Goal: Transaction & Acquisition: Purchase product/service

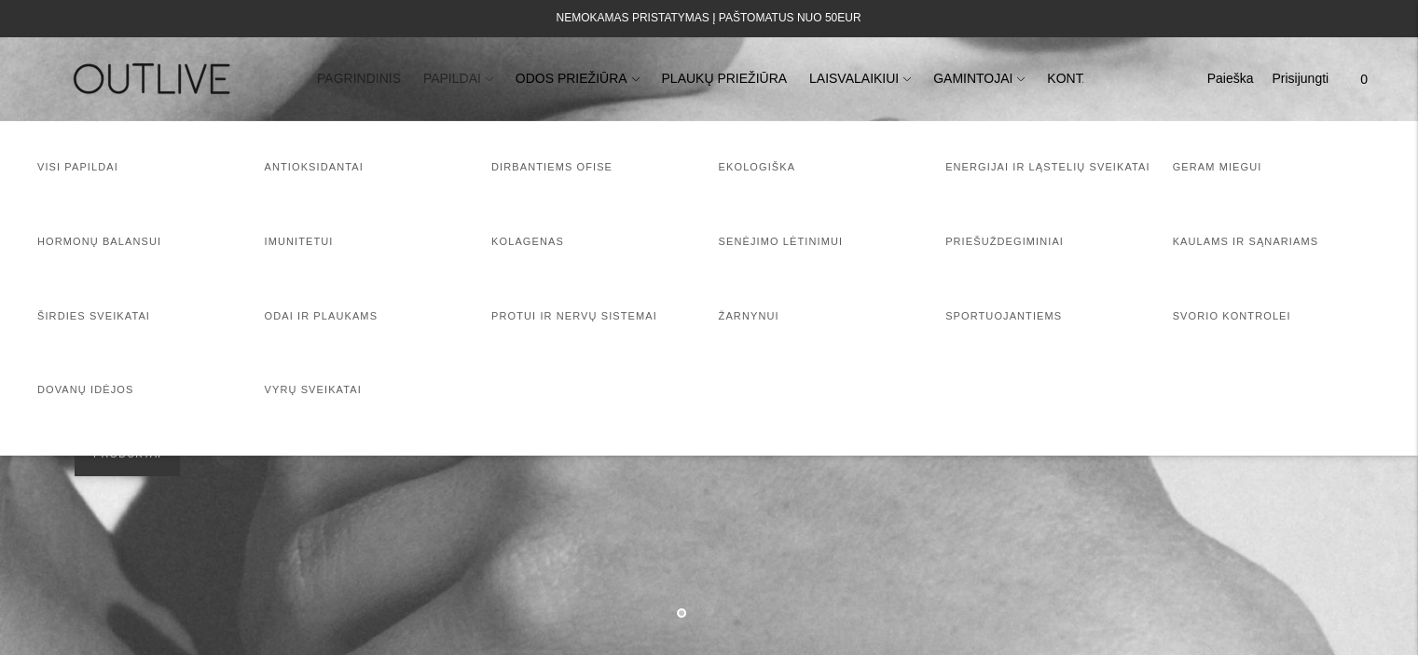
click at [465, 77] on link "PAPILDAI" at bounding box center [458, 79] width 70 height 41
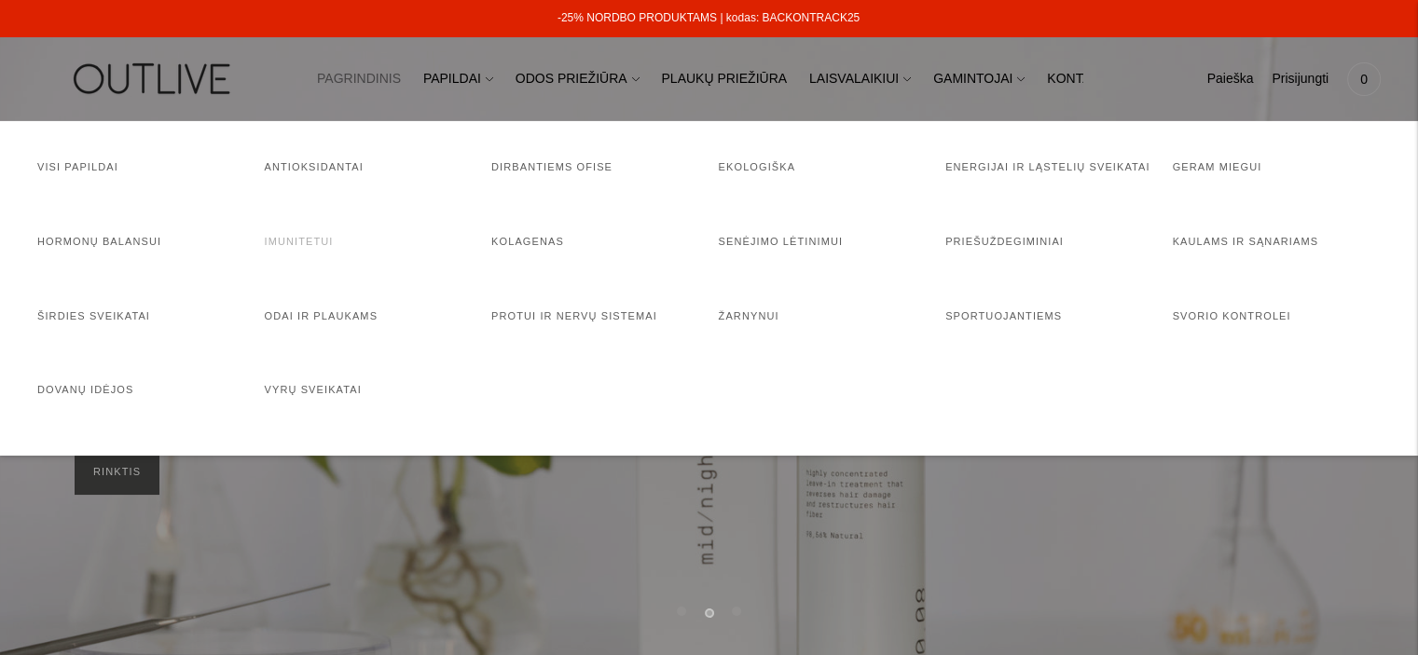
click at [327, 236] on link "Imunitetui" at bounding box center [299, 241] width 69 height 11
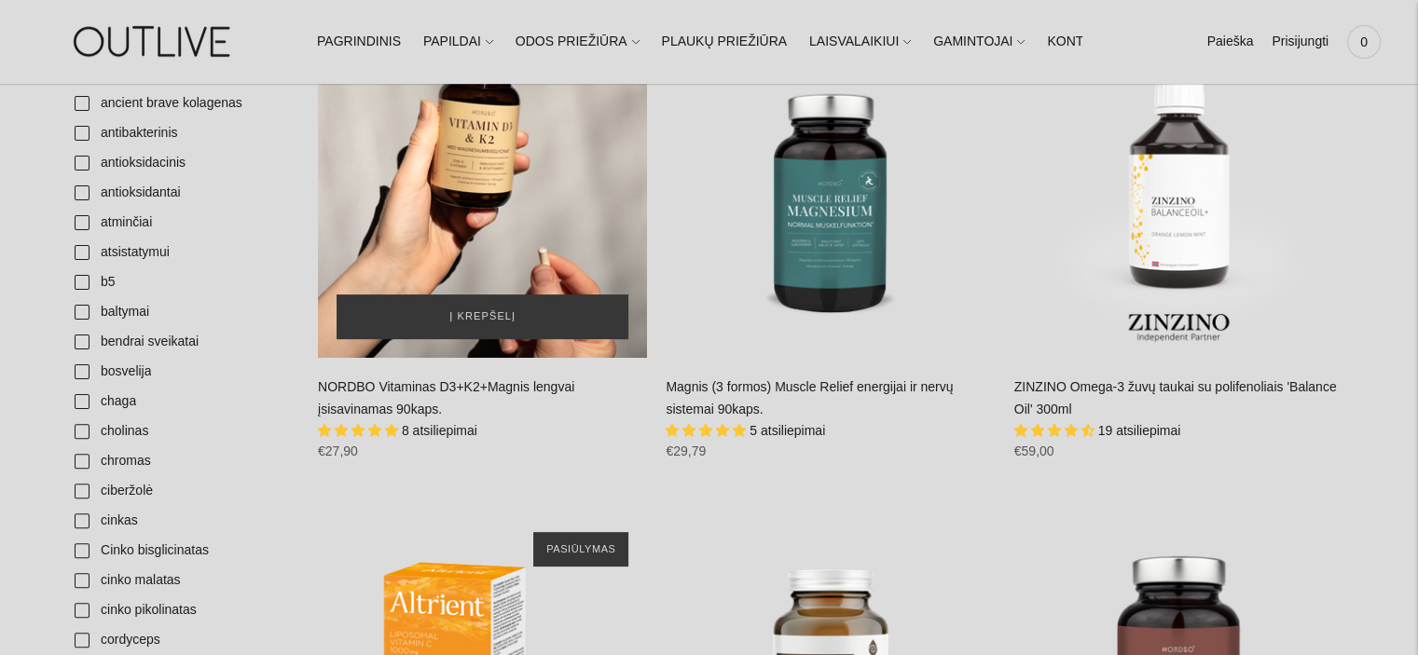
click at [477, 159] on div "NORDBO Vitaminas D3+K2+Magnis lengvai įsisavinamas 90kaps.\a" at bounding box center [482, 193] width 329 height 329
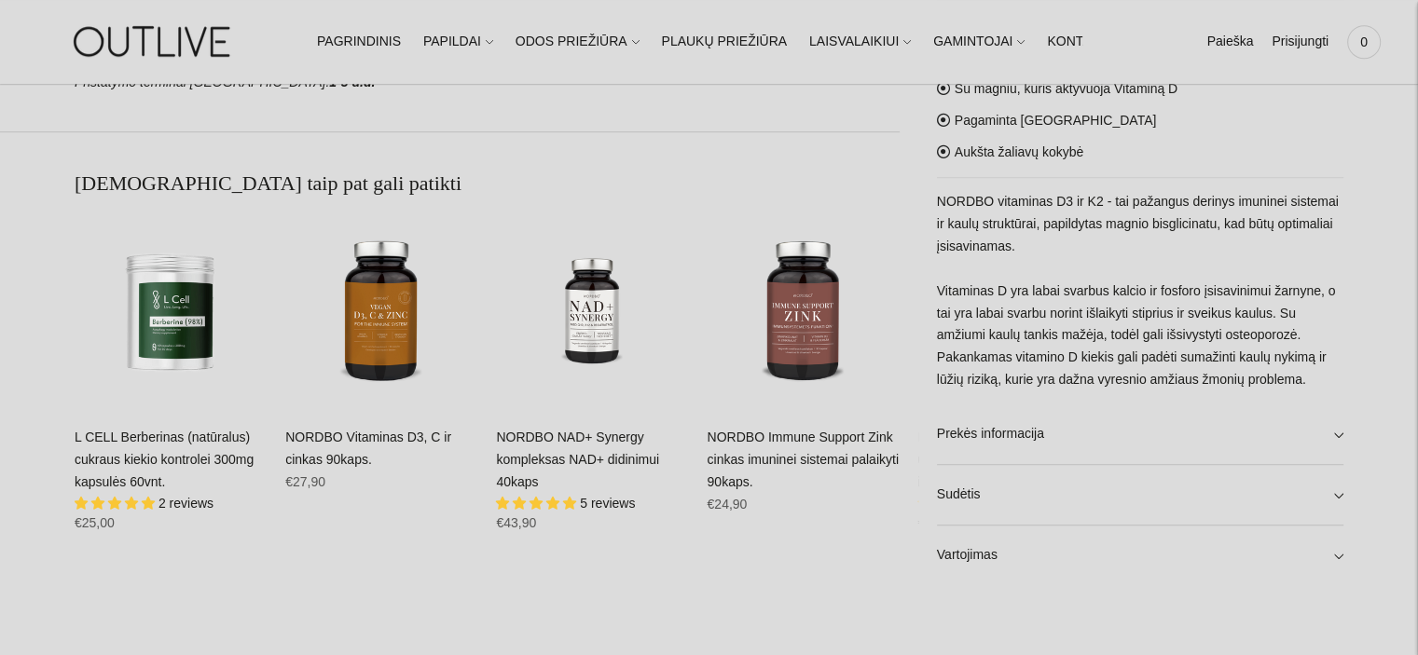
scroll to position [1212, 0]
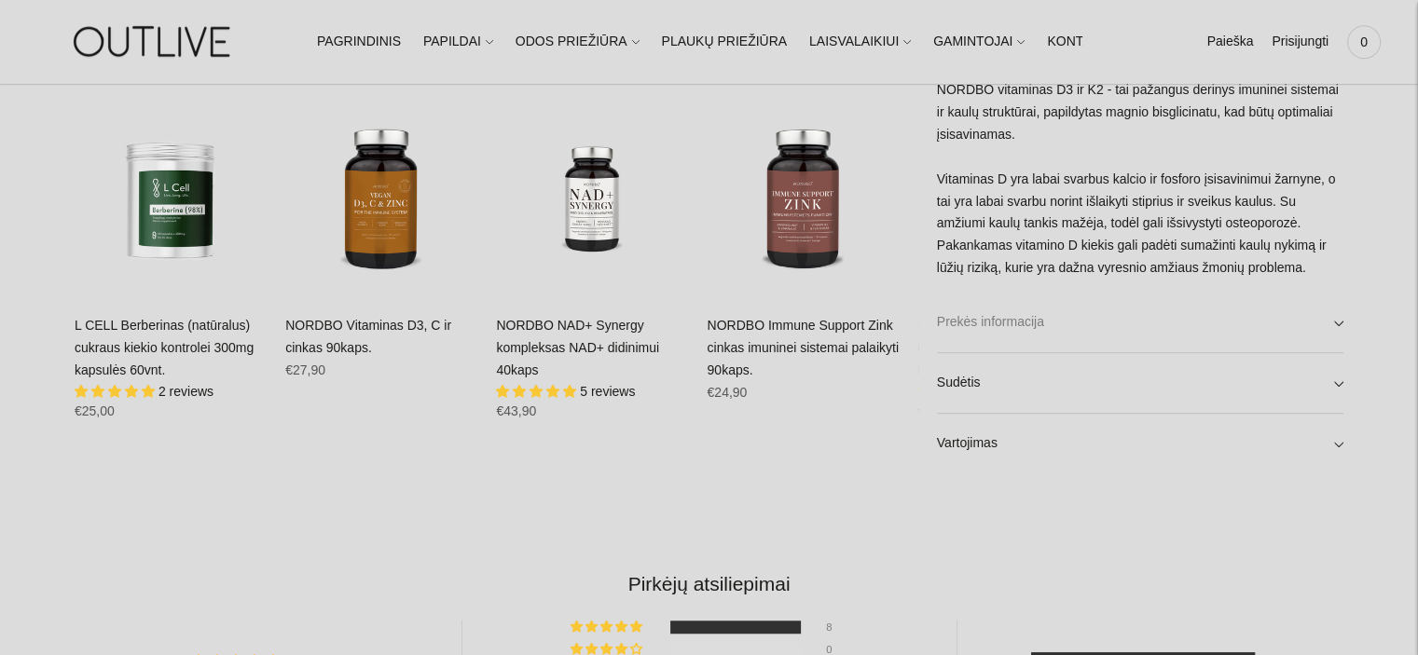
click at [1212, 338] on link "Prekės informacija" at bounding box center [1140, 323] width 406 height 60
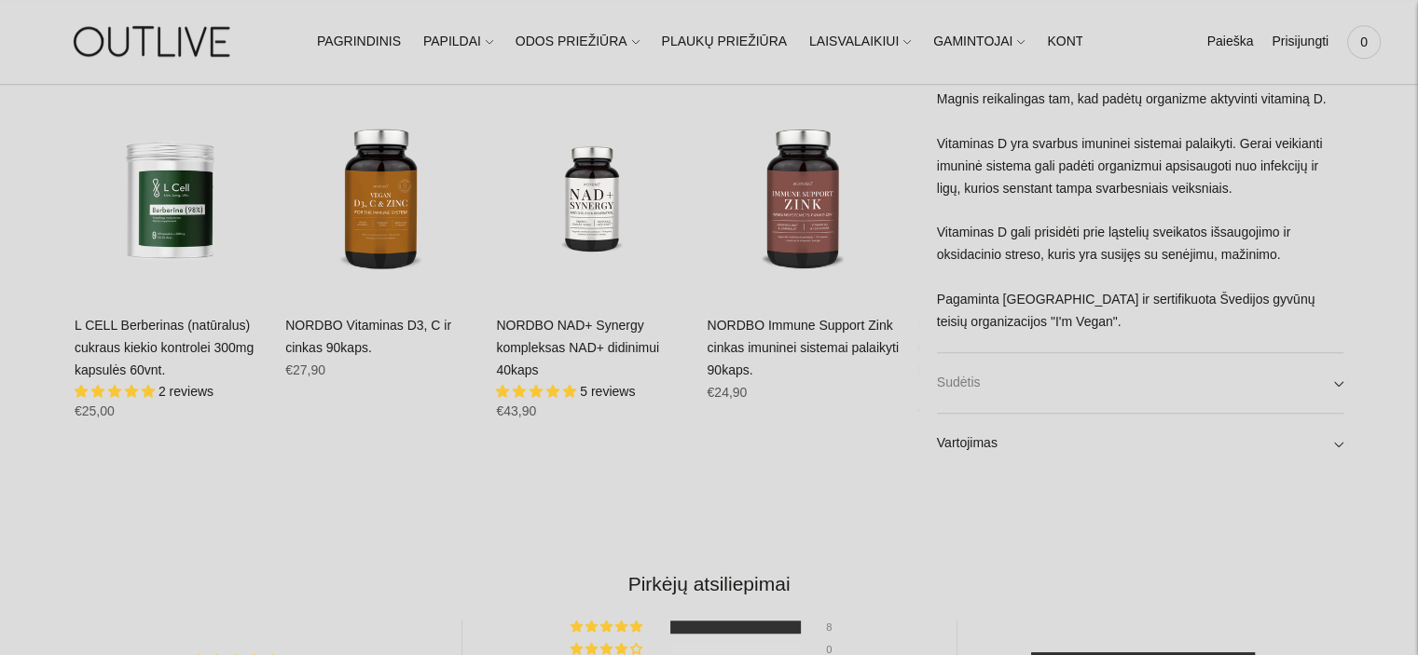
click at [1064, 376] on link "Sudėtis" at bounding box center [1140, 383] width 406 height 60
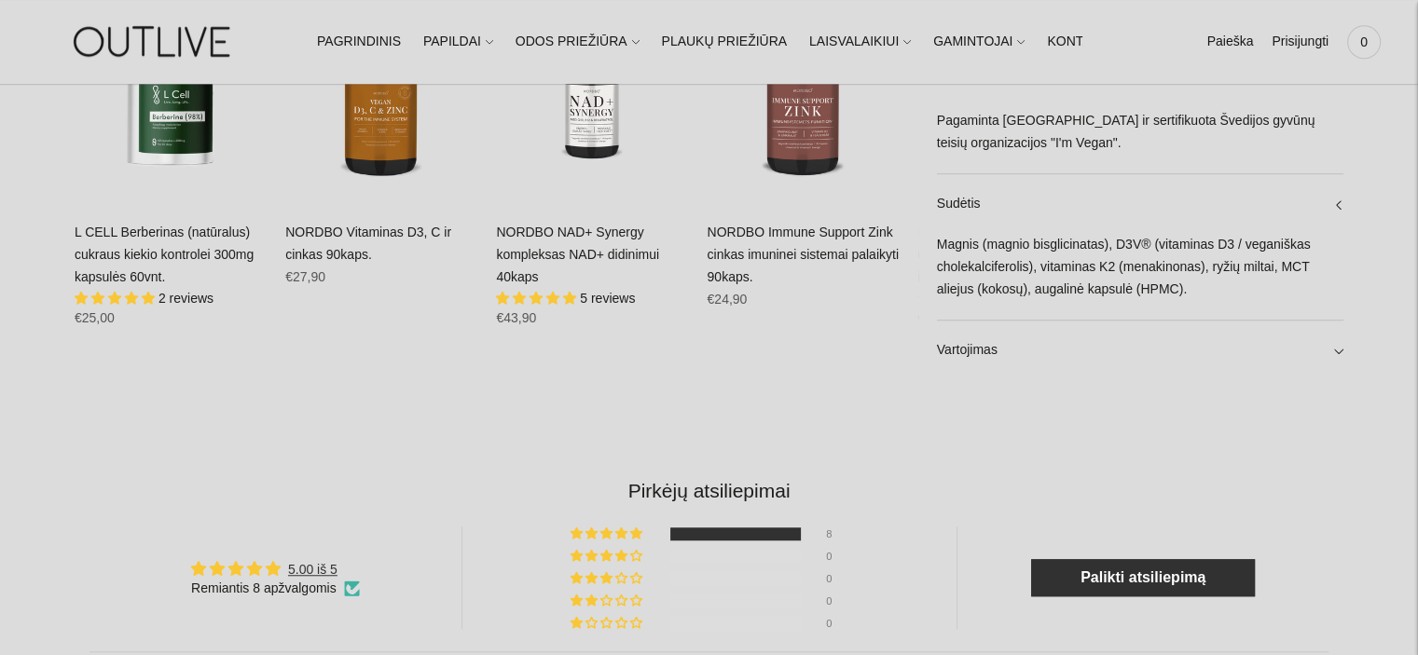
scroll to position [1398, 0]
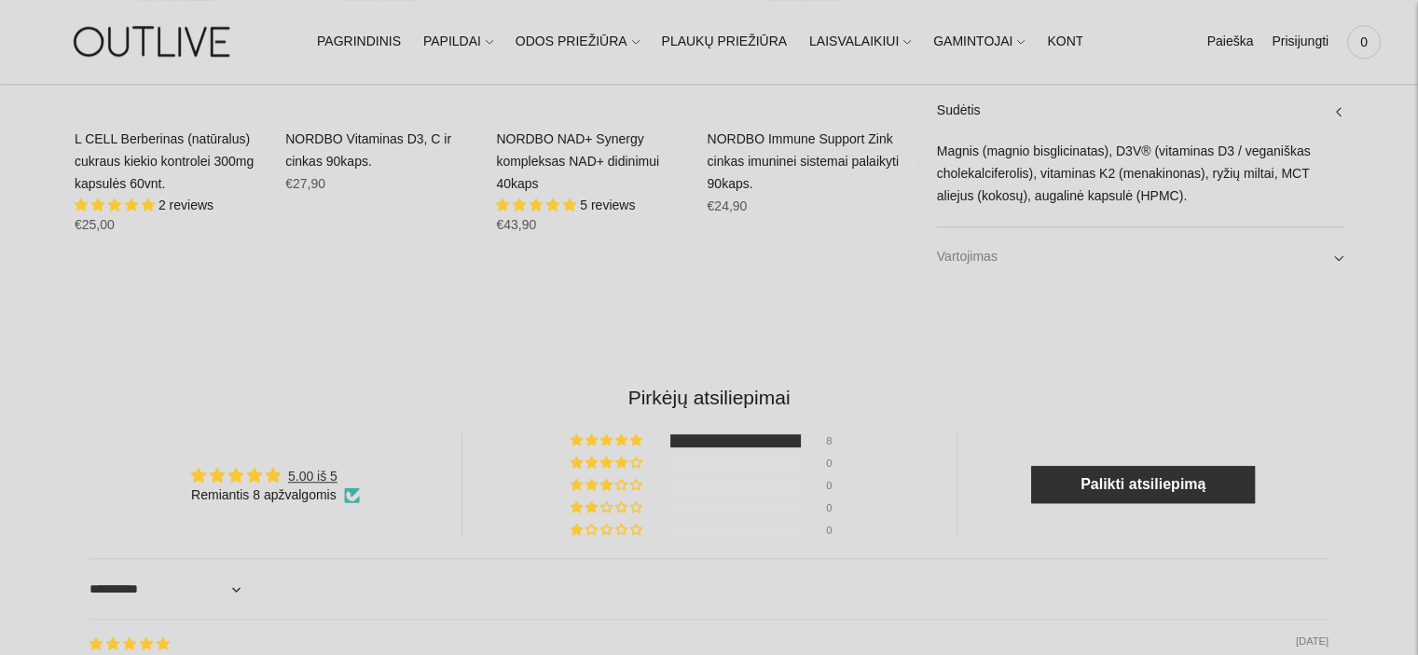
click at [1024, 264] on link "Vartojimas" at bounding box center [1140, 257] width 406 height 60
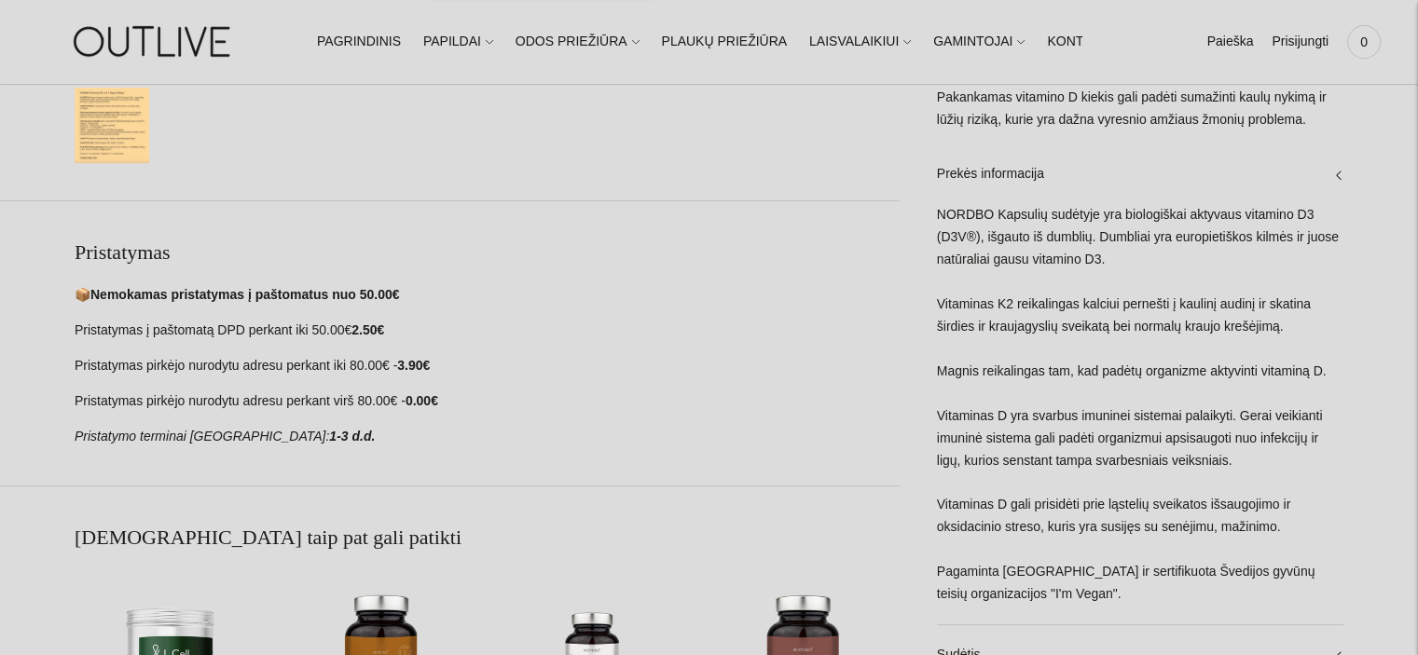
scroll to position [93, 0]
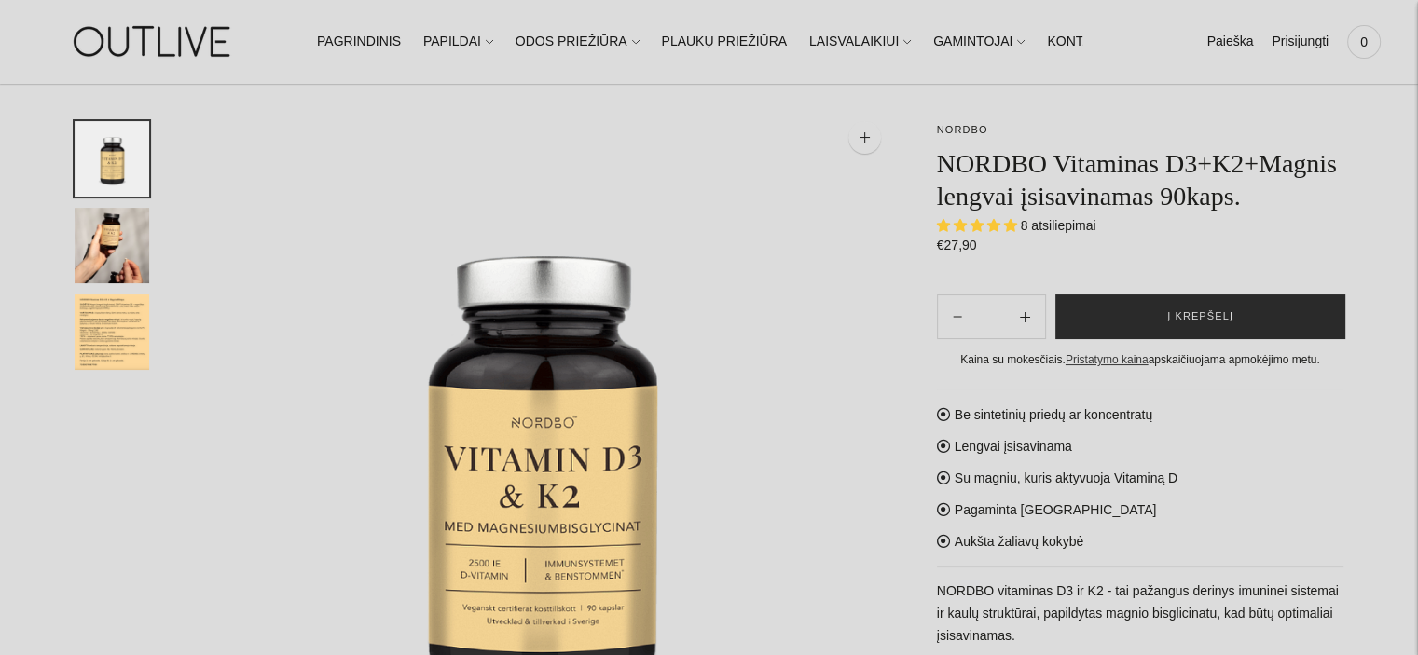
click at [1182, 308] on span "Į krepšelį" at bounding box center [1200, 317] width 66 height 19
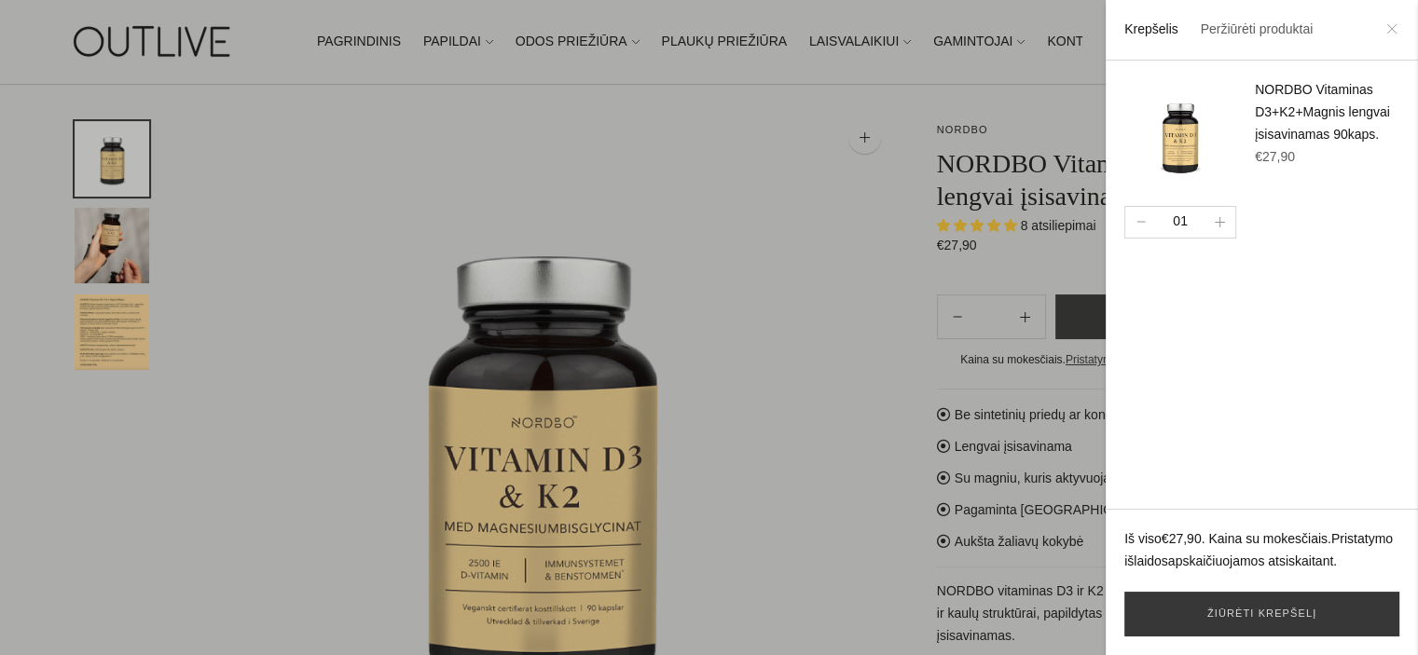
click at [1394, 34] on icon at bounding box center [1391, 28] width 11 height 11
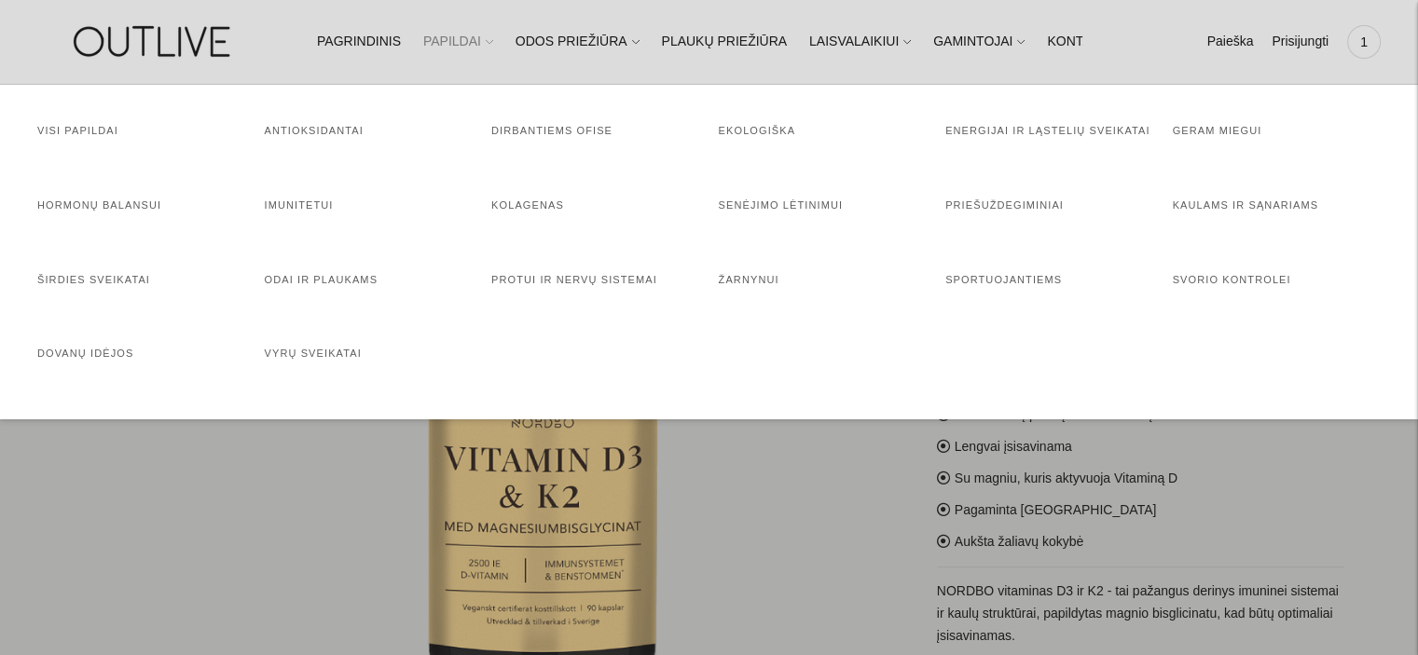
click at [433, 49] on link "PAPILDAI" at bounding box center [458, 41] width 70 height 41
click at [994, 203] on link "Priešuždegiminiai" at bounding box center [1004, 204] width 118 height 11
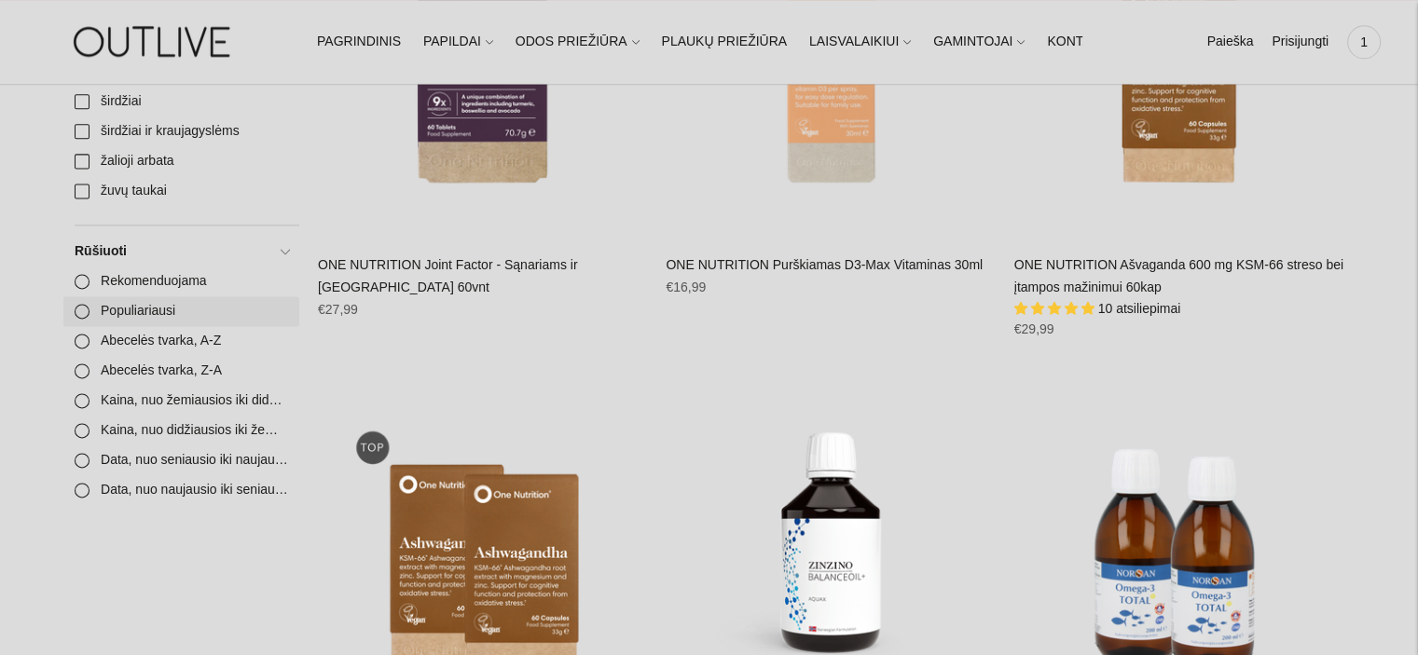
scroll to position [2423, 0]
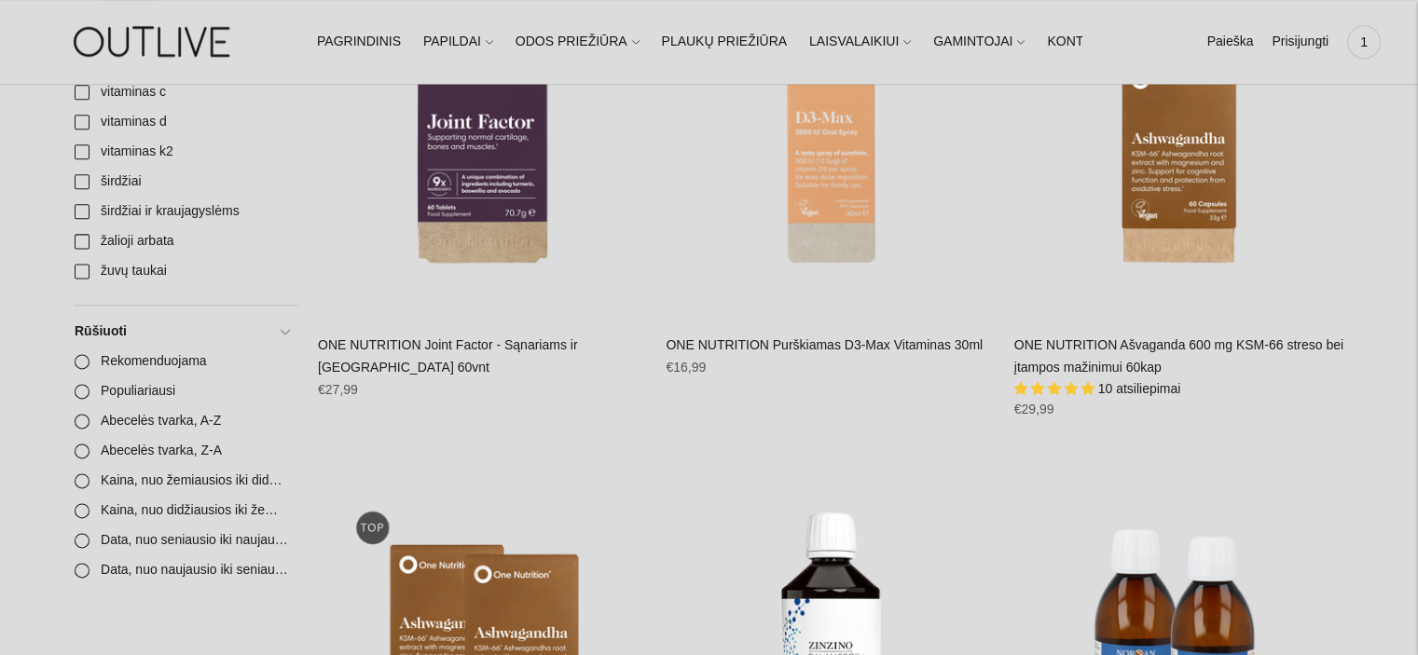
click at [198, 30] on img at bounding box center [153, 41] width 233 height 64
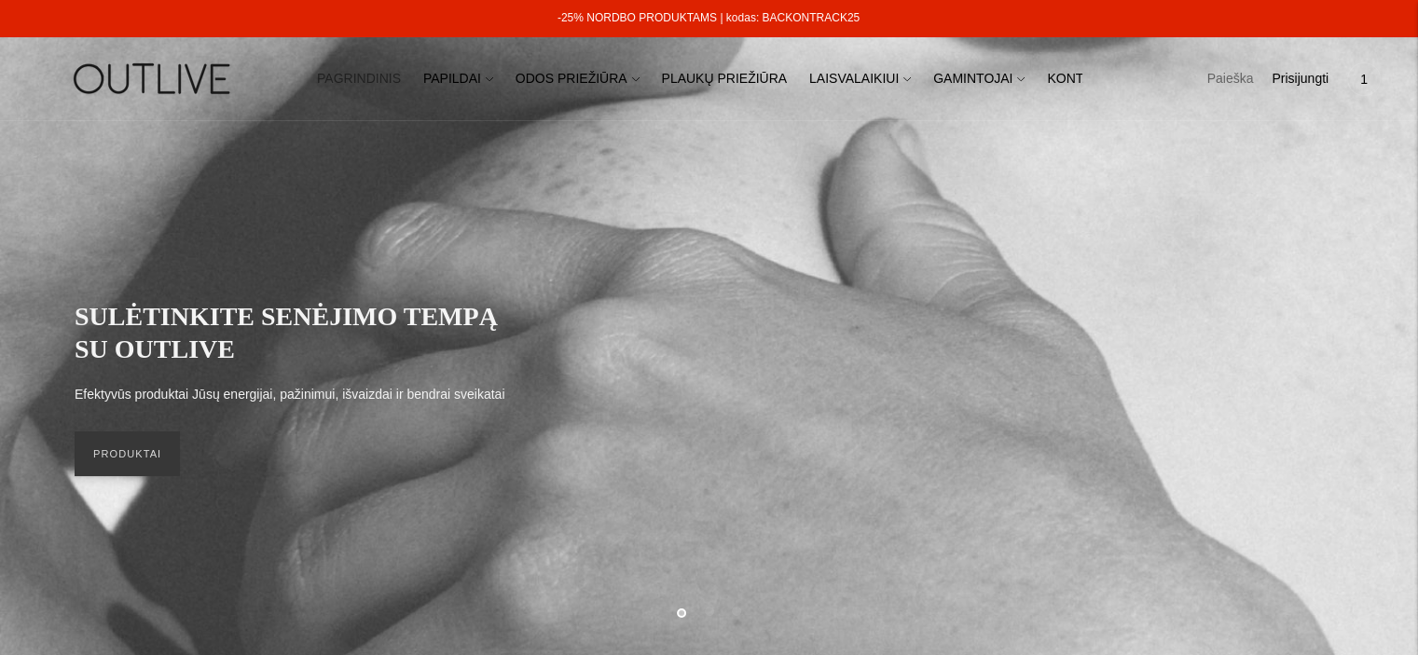
click at [1249, 76] on link "Paieška" at bounding box center [1229, 79] width 47 height 41
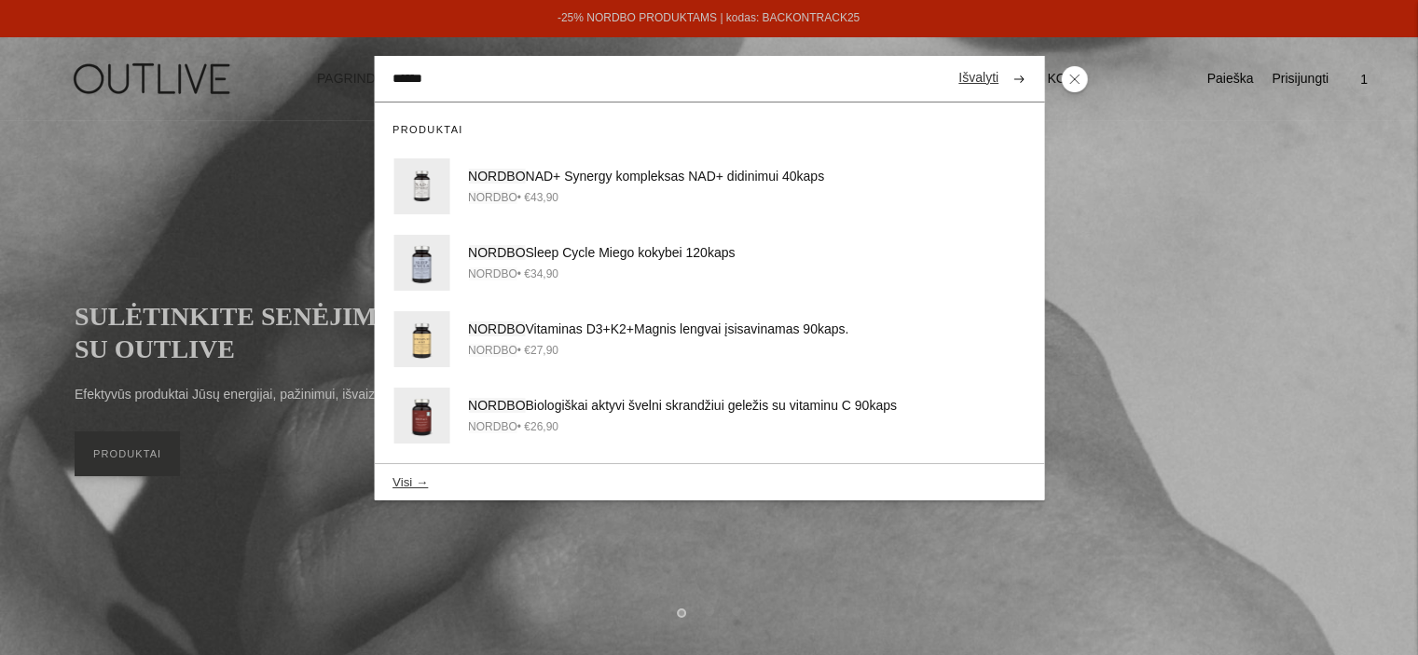
type input "******"
click at [1002, 61] on button "submit" at bounding box center [1018, 79] width 33 height 36
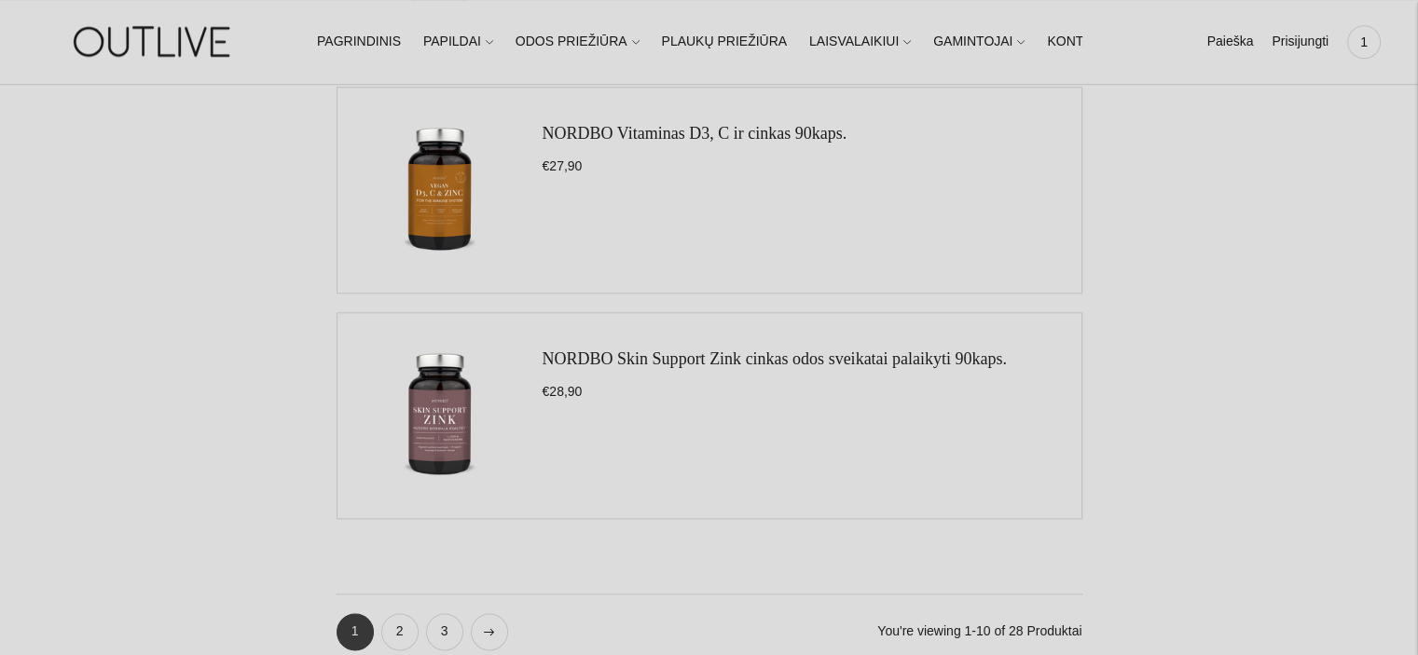
scroll to position [2144, 0]
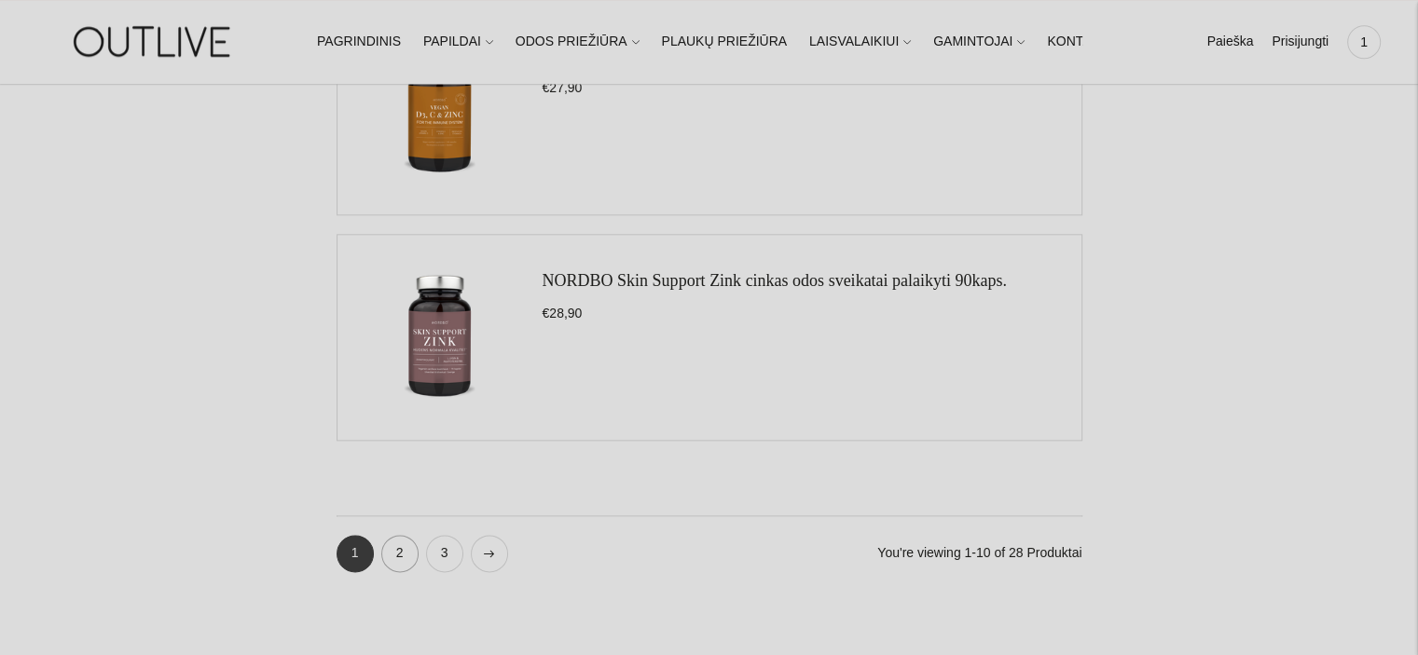
click at [403, 551] on link "2" at bounding box center [399, 553] width 37 height 37
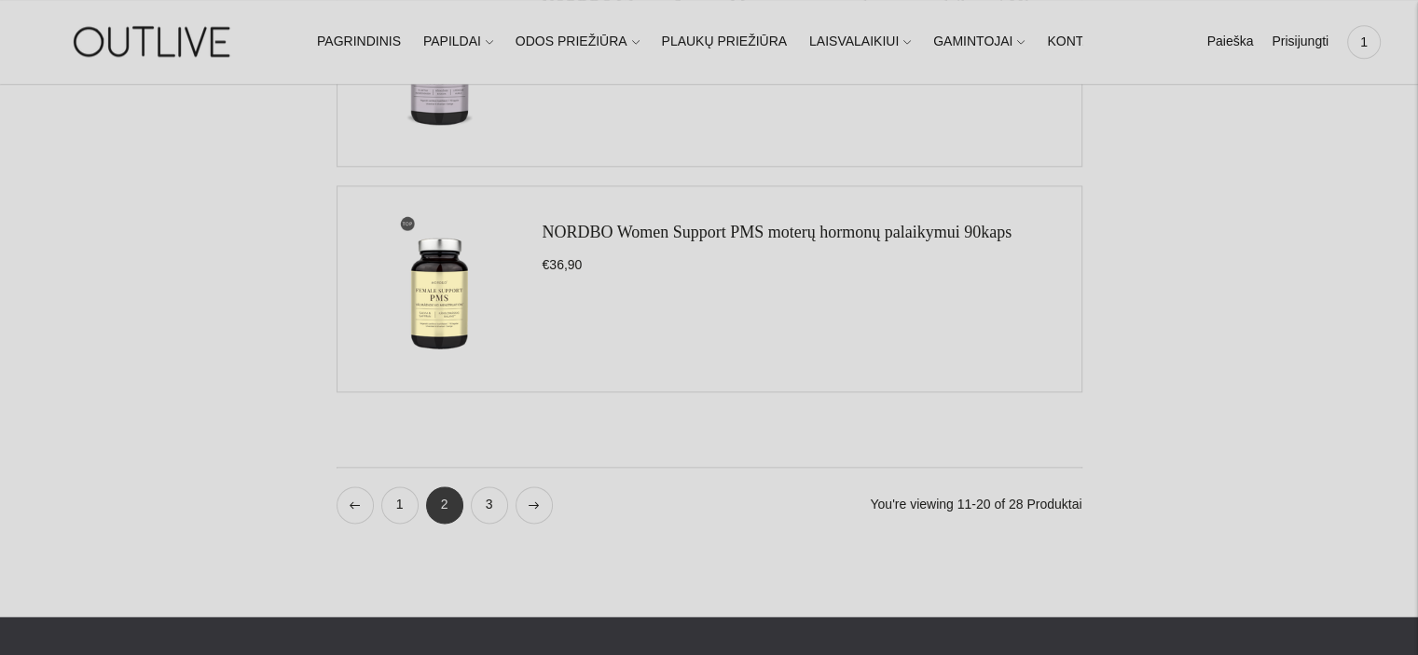
scroll to position [2237, 0]
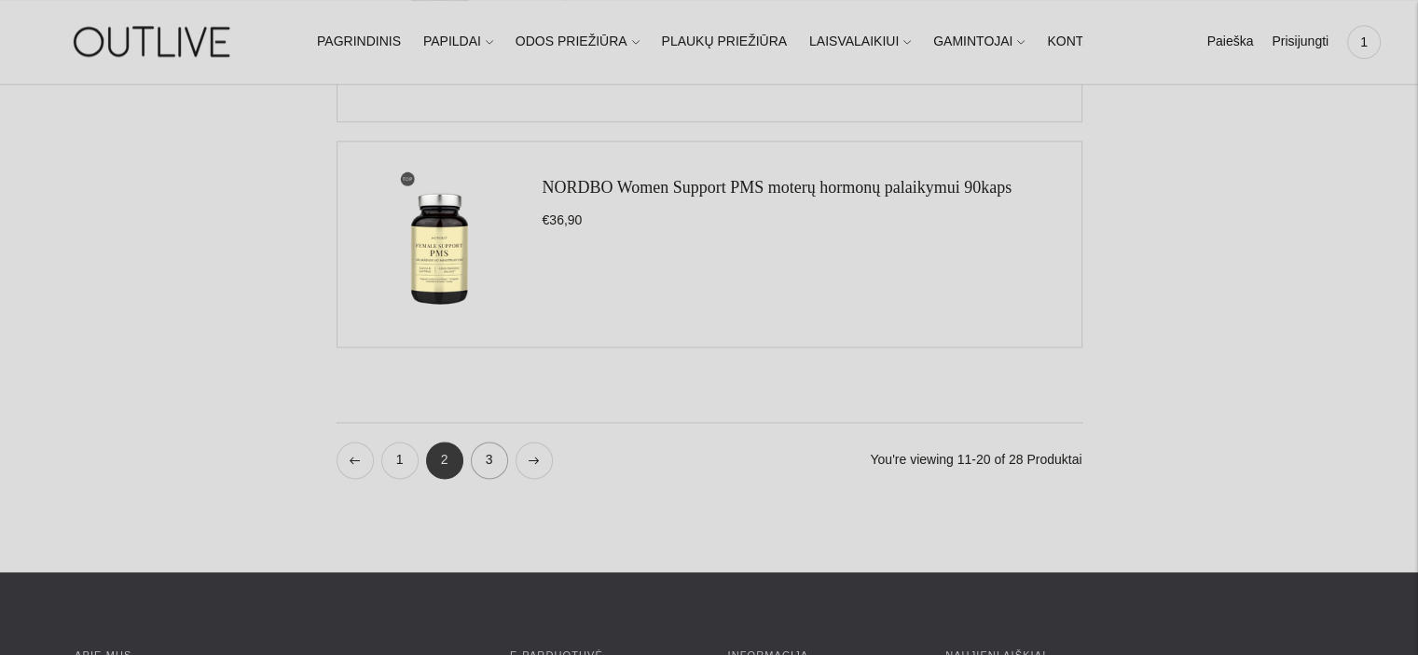
click at [481, 468] on link "3" at bounding box center [489, 460] width 37 height 37
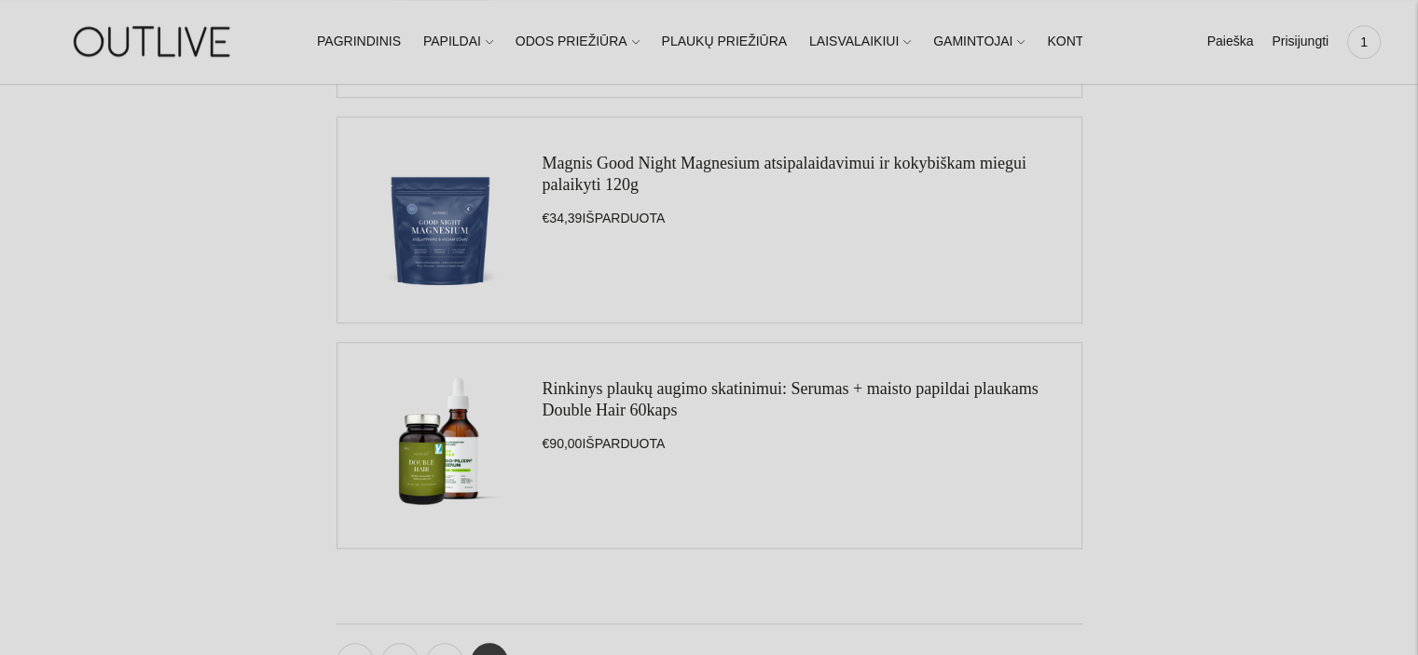
scroll to position [1957, 0]
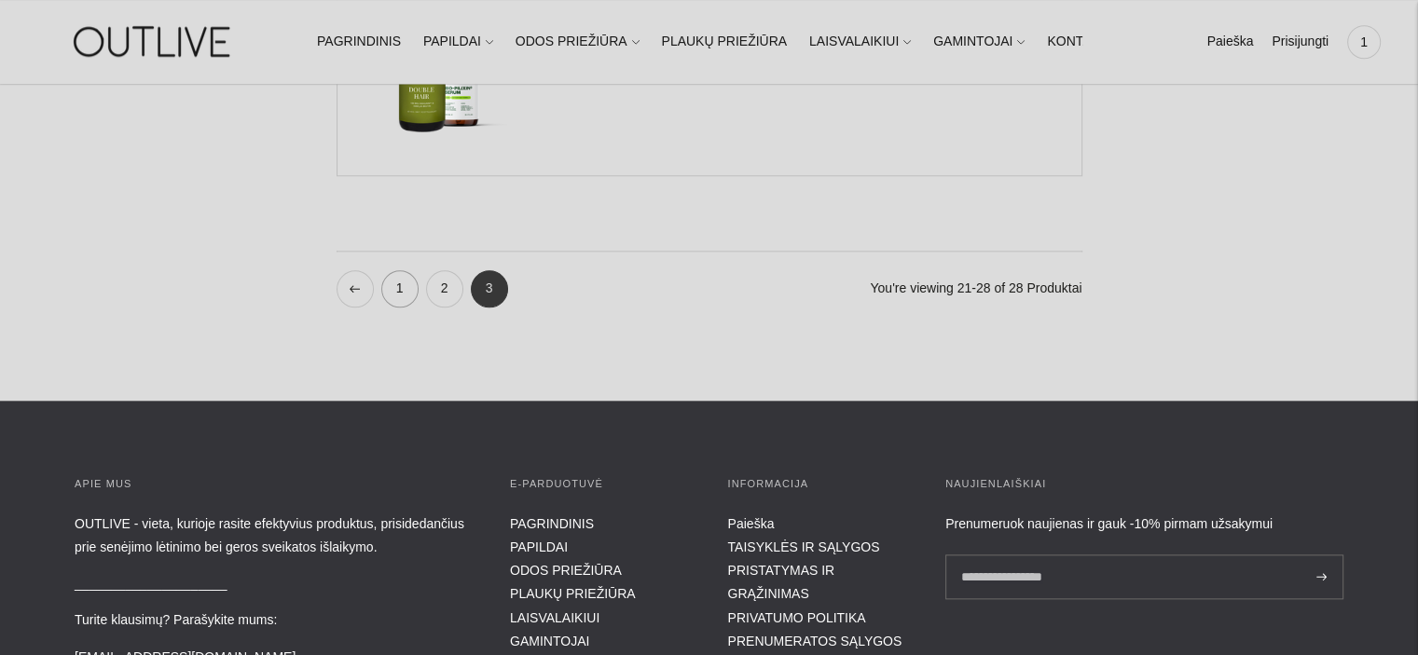
click at [393, 291] on link "1" at bounding box center [399, 288] width 37 height 37
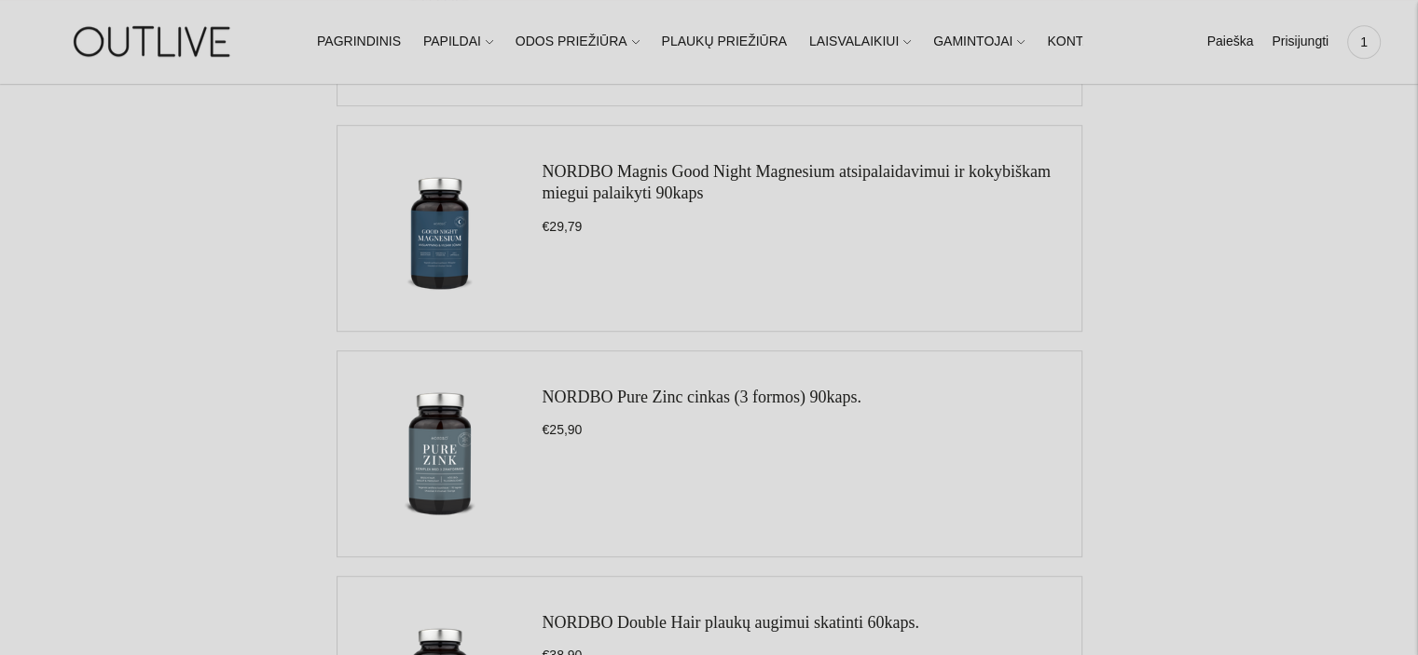
scroll to position [1118, 0]
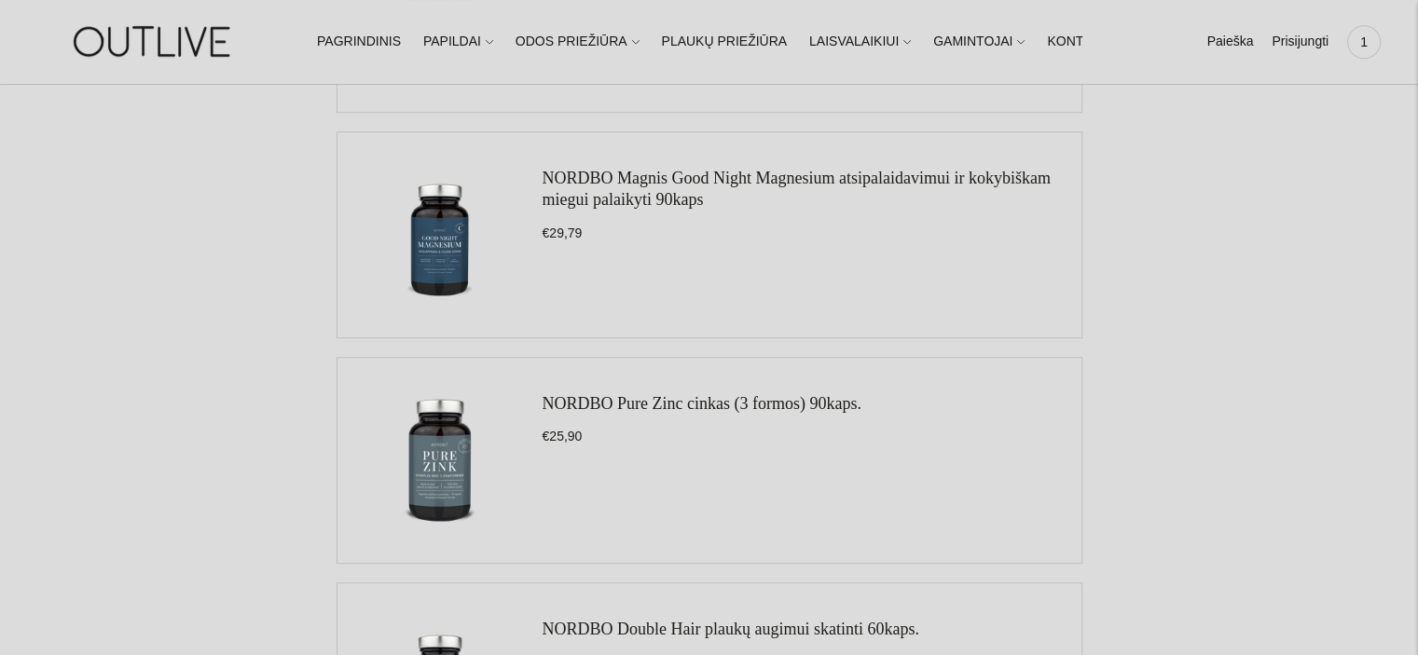
click at [690, 173] on link "NORDBO Magnis Good Night Magnesium atsipalaidavimui ir kokybiškam miegui palaik…" at bounding box center [796, 189] width 508 height 40
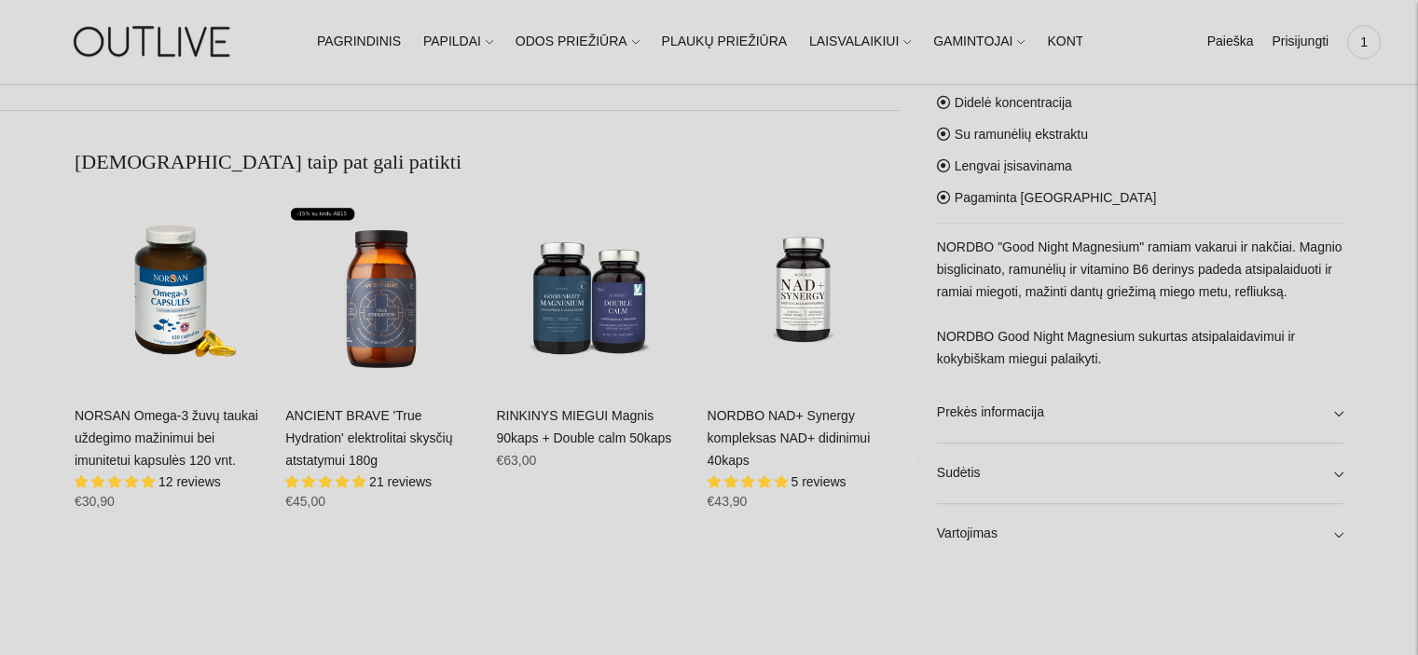
scroll to position [1212, 0]
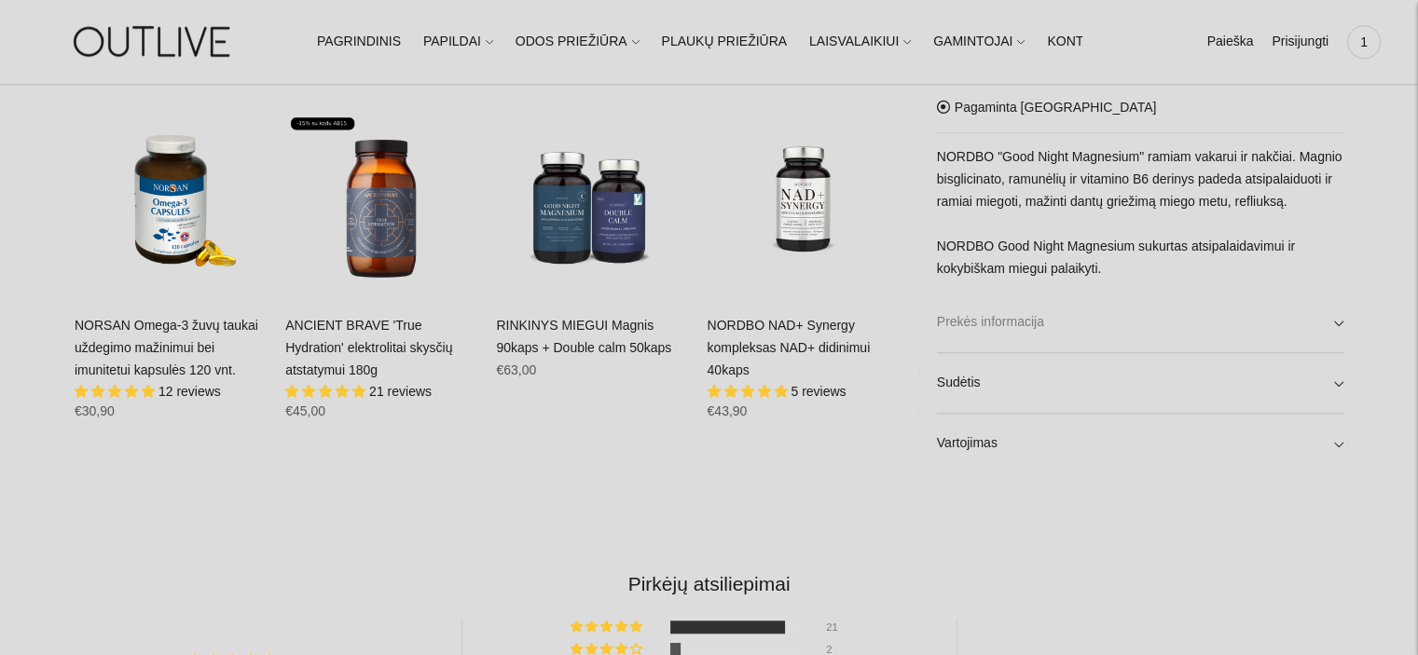
click at [1257, 327] on link "Prekės informacija" at bounding box center [1140, 323] width 406 height 60
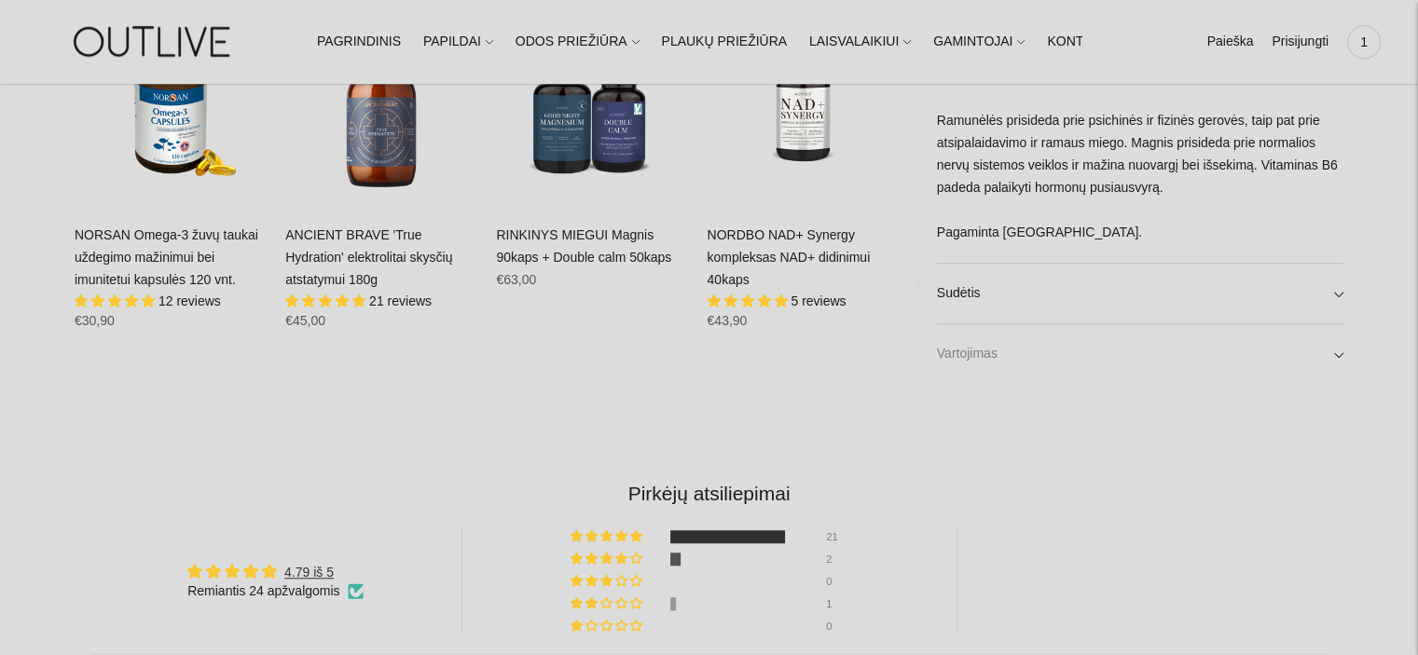
scroll to position [1305, 0]
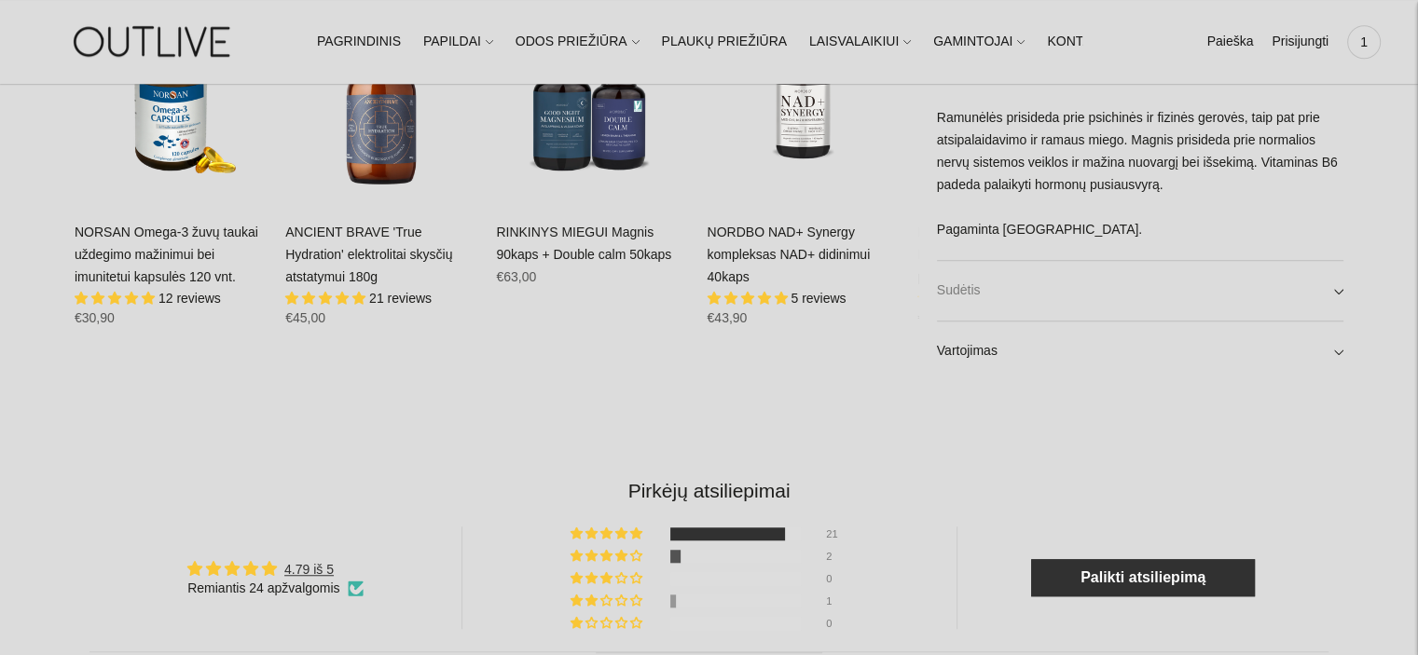
click at [1080, 282] on link "Sudėtis" at bounding box center [1140, 290] width 406 height 60
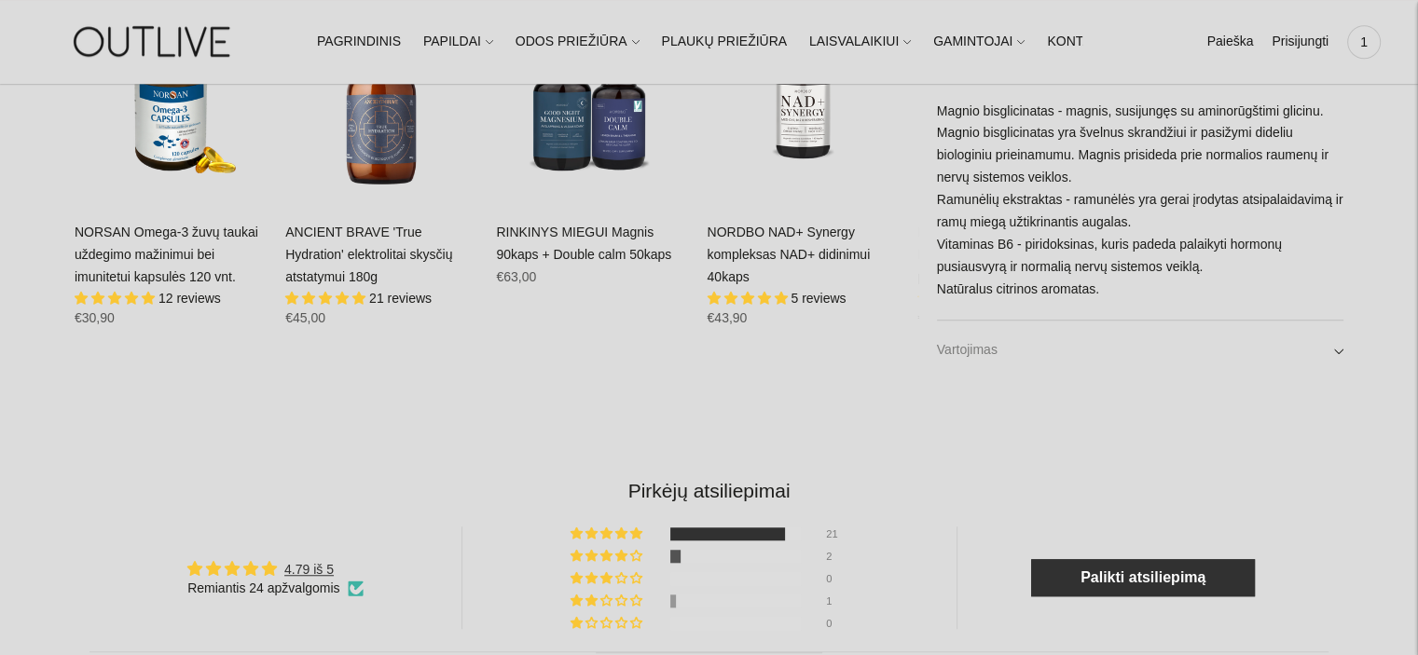
click at [994, 341] on link "Vartojimas" at bounding box center [1140, 351] width 406 height 60
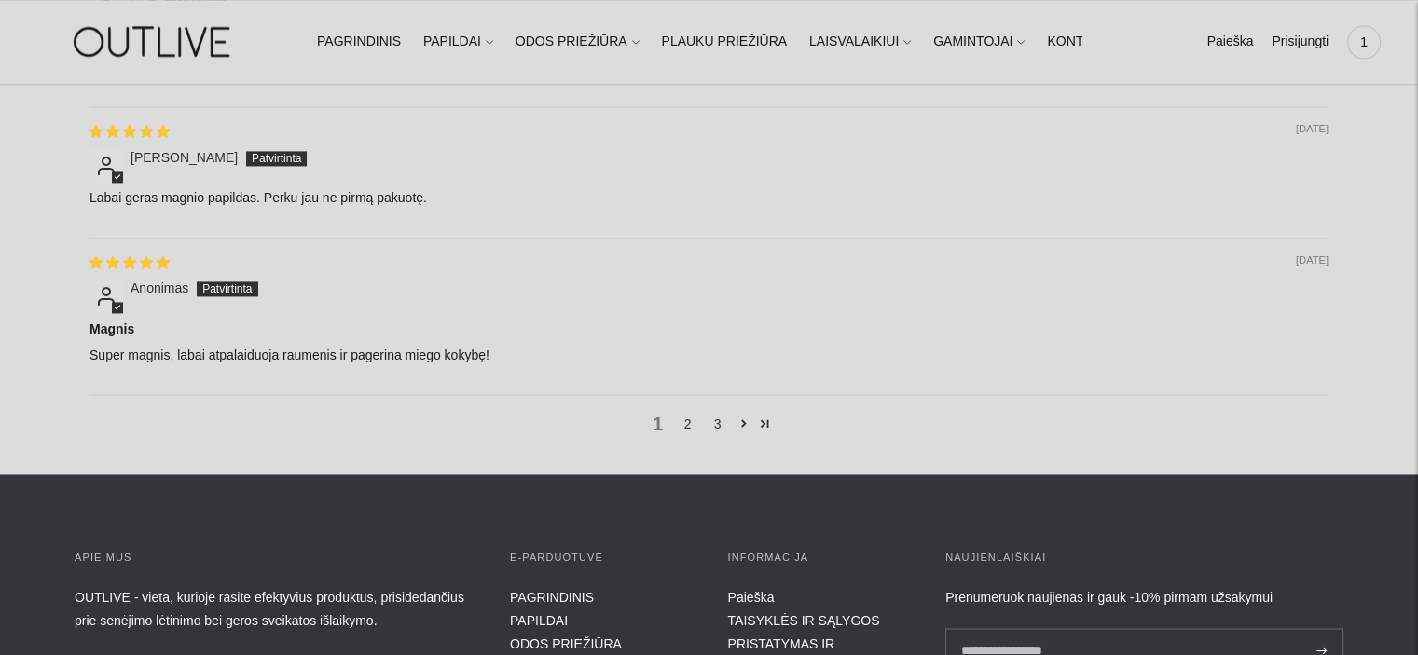
scroll to position [2796, 0]
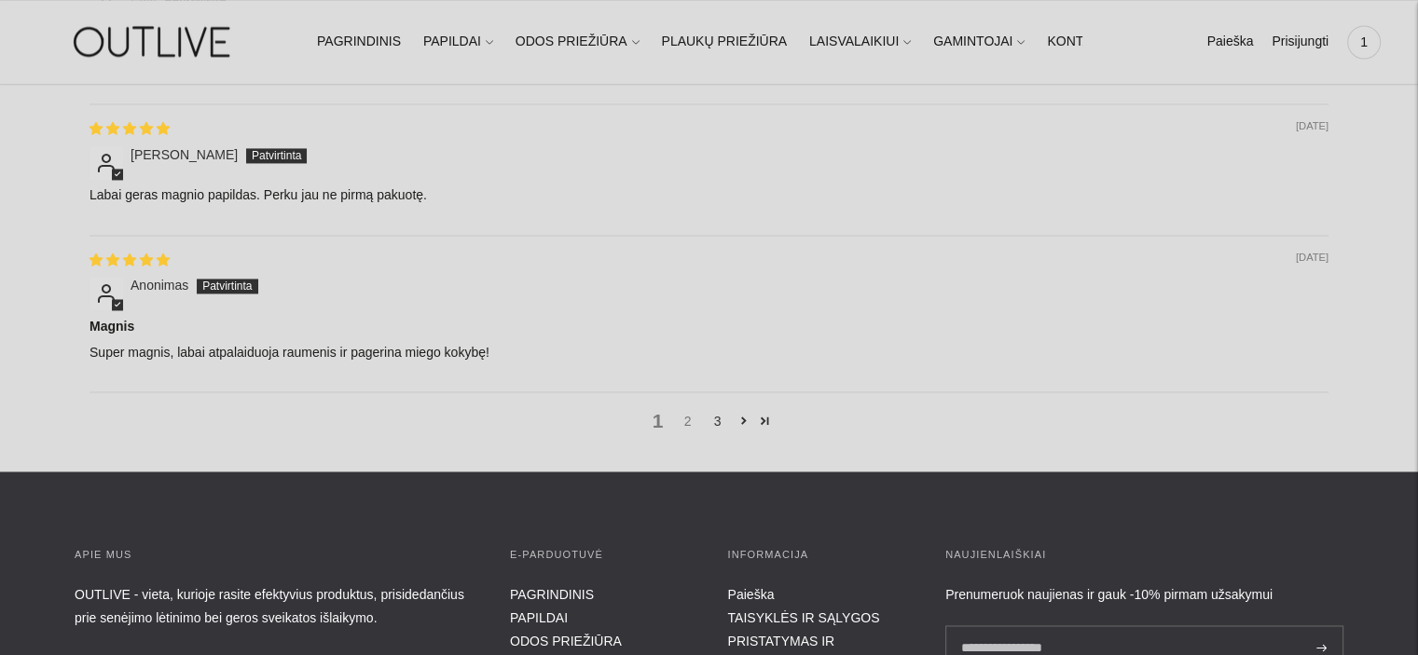
click at [683, 418] on link "2" at bounding box center [688, 421] width 30 height 21
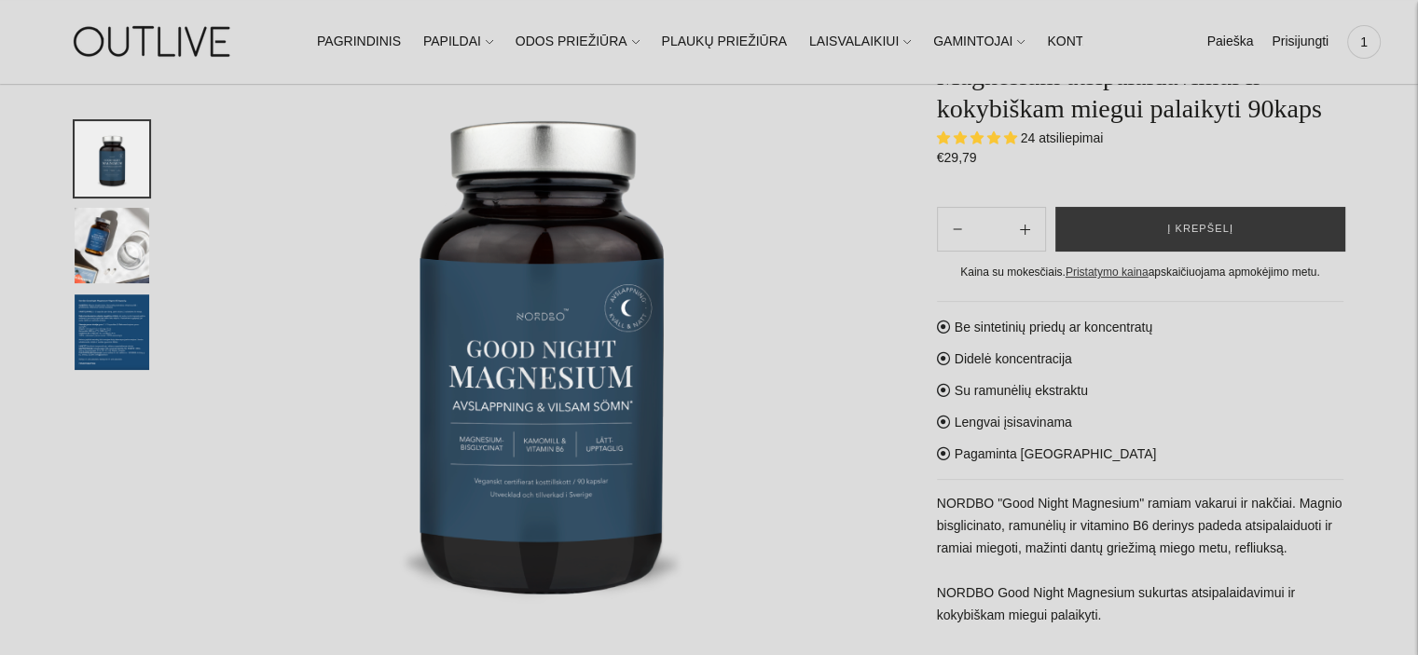
scroll to position [0, 0]
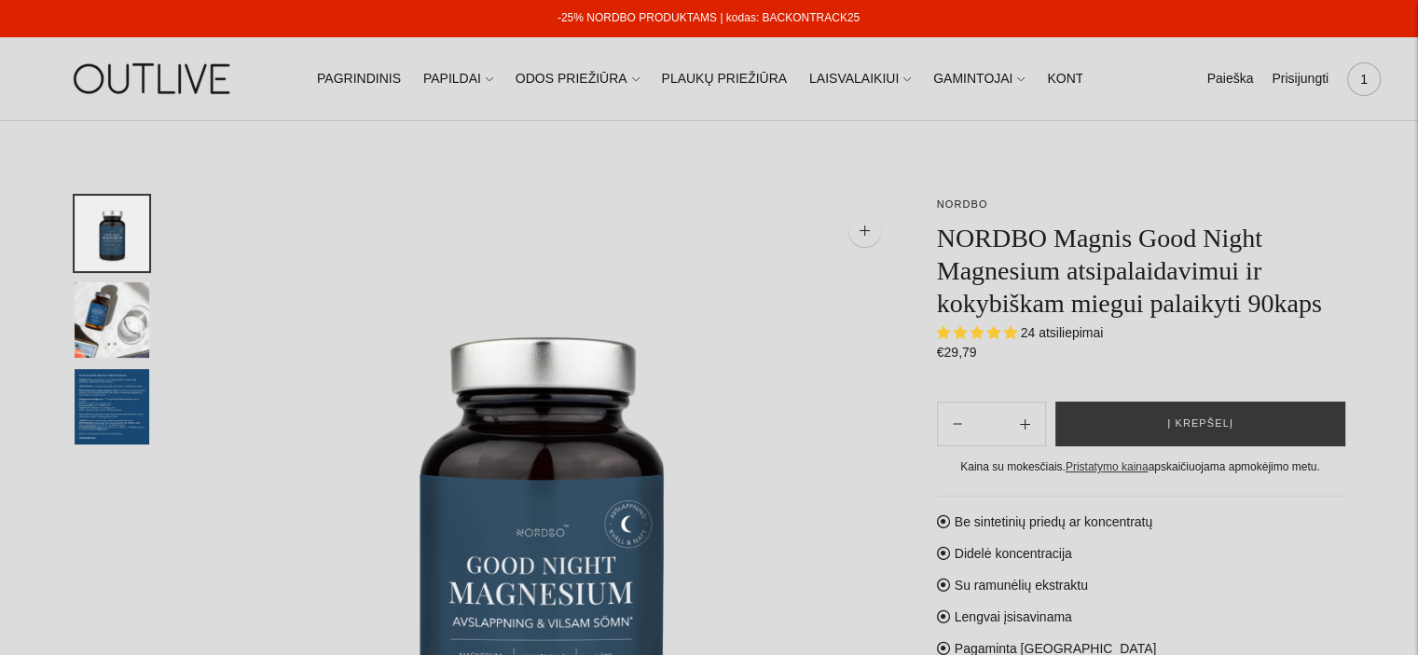
click at [1369, 73] on span "1" at bounding box center [1364, 79] width 26 height 26
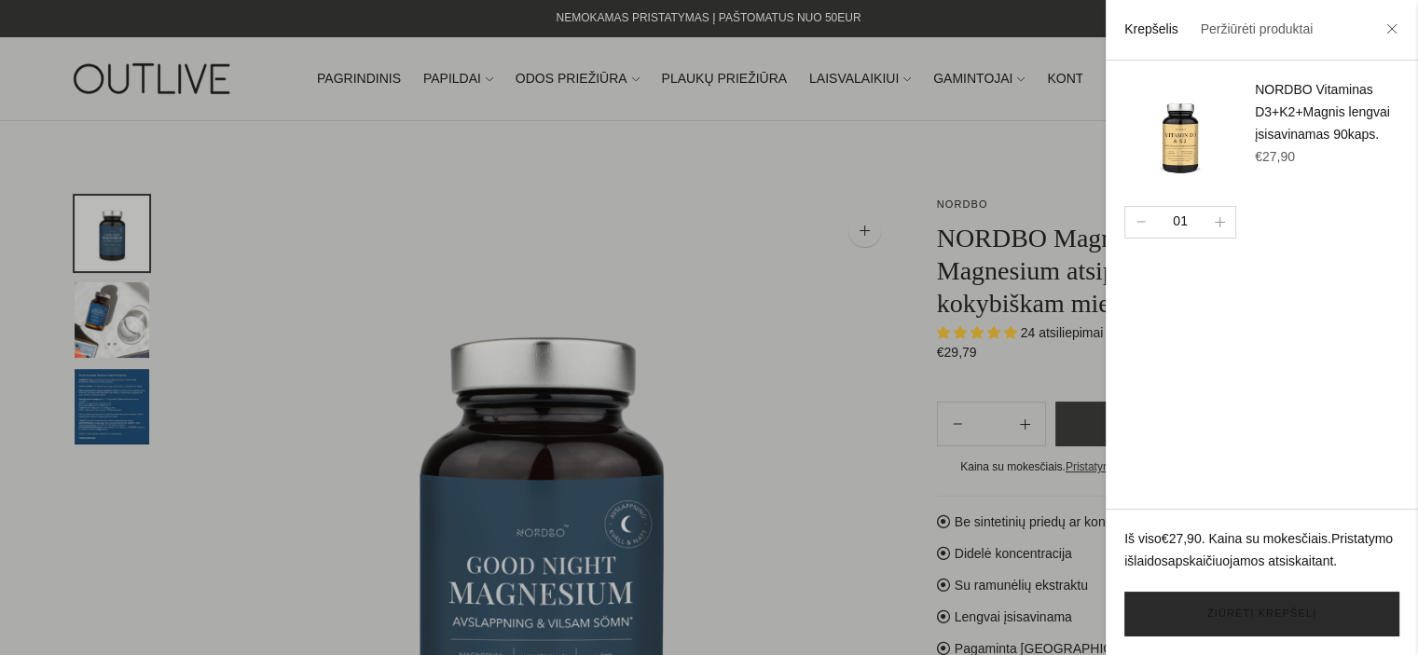
click at [1251, 615] on link "Žiūrėti krepšelį" at bounding box center [1261, 614] width 275 height 45
